Goal: Check status: Check status

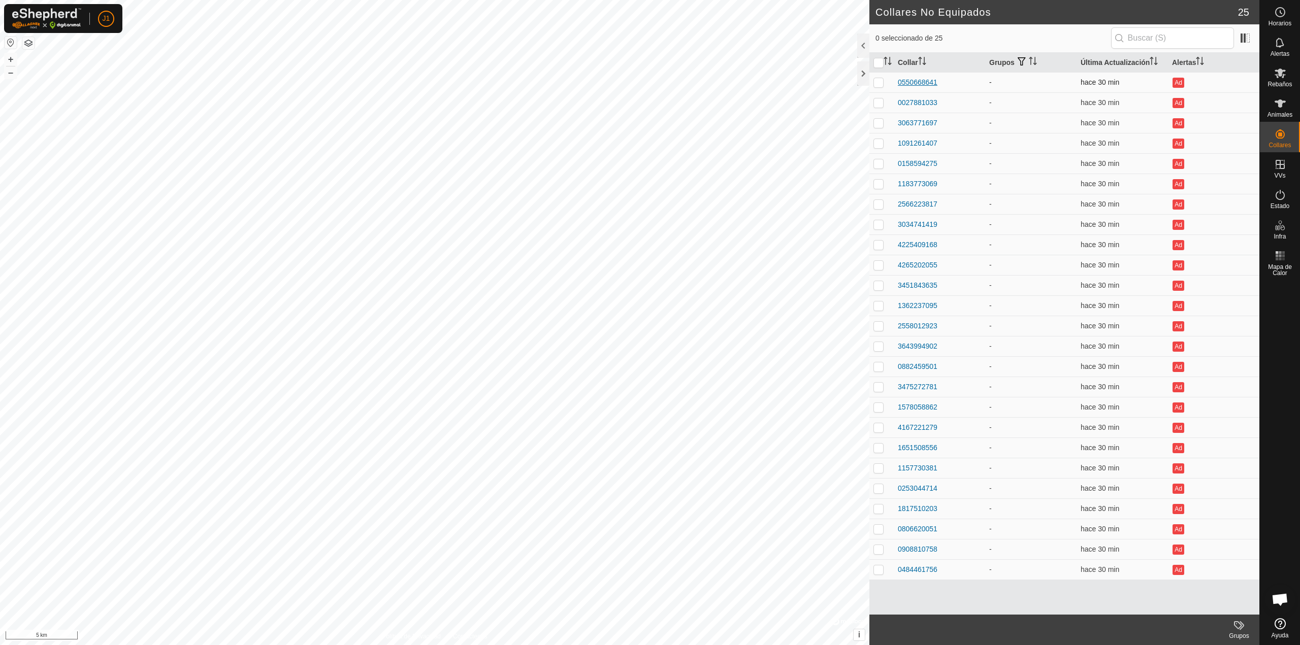
click at [919, 83] on div "0550668641" at bounding box center [918, 82] width 40 height 11
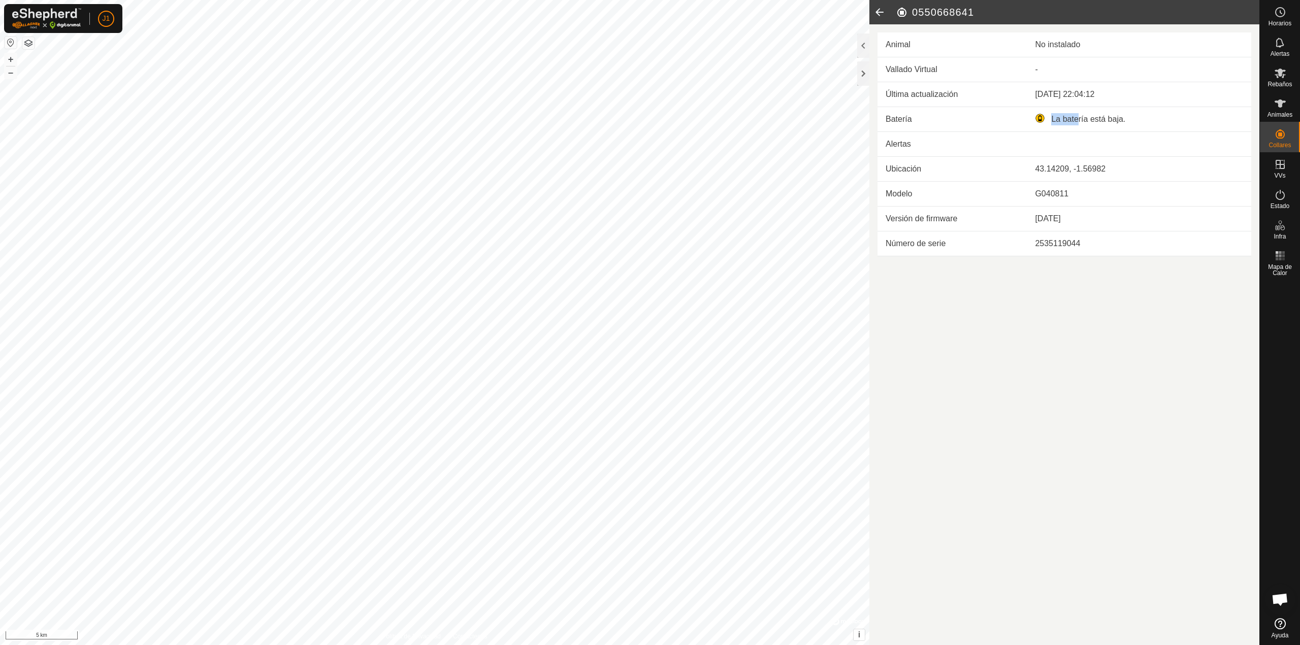
drag, startPoint x: 1069, startPoint y: 119, endPoint x: 1092, endPoint y: 124, distance: 23.9
click at [1084, 121] on div "La batería está baja." at bounding box center [1139, 119] width 208 height 12
click at [865, 76] on div at bounding box center [863, 73] width 12 height 24
